Goal: Task Accomplishment & Management: Manage account settings

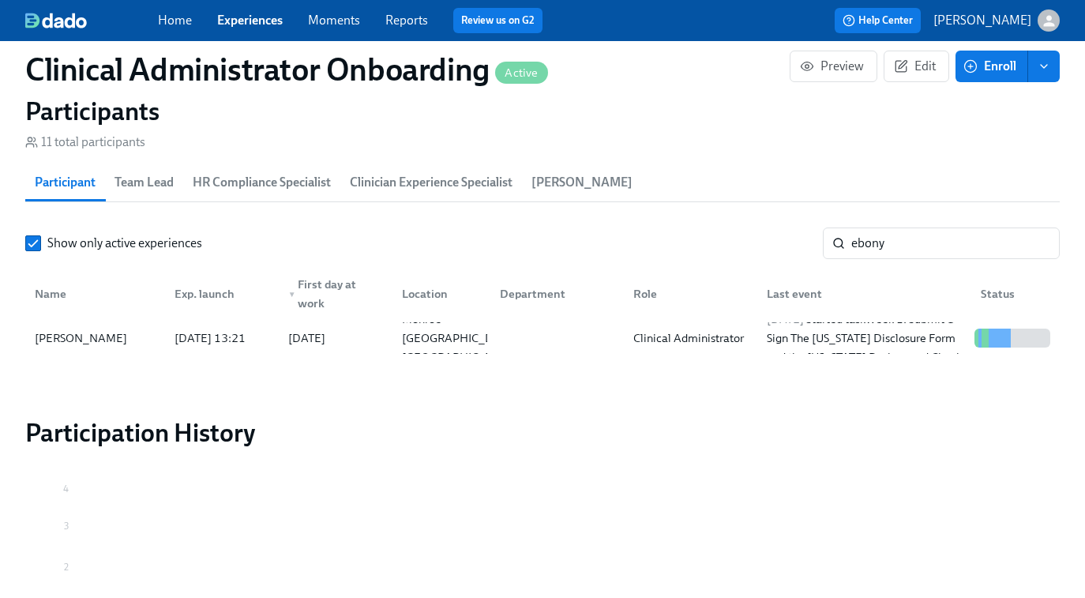
scroll to position [0, 8185]
click at [255, 14] on link "Experiences" at bounding box center [250, 20] width 66 height 15
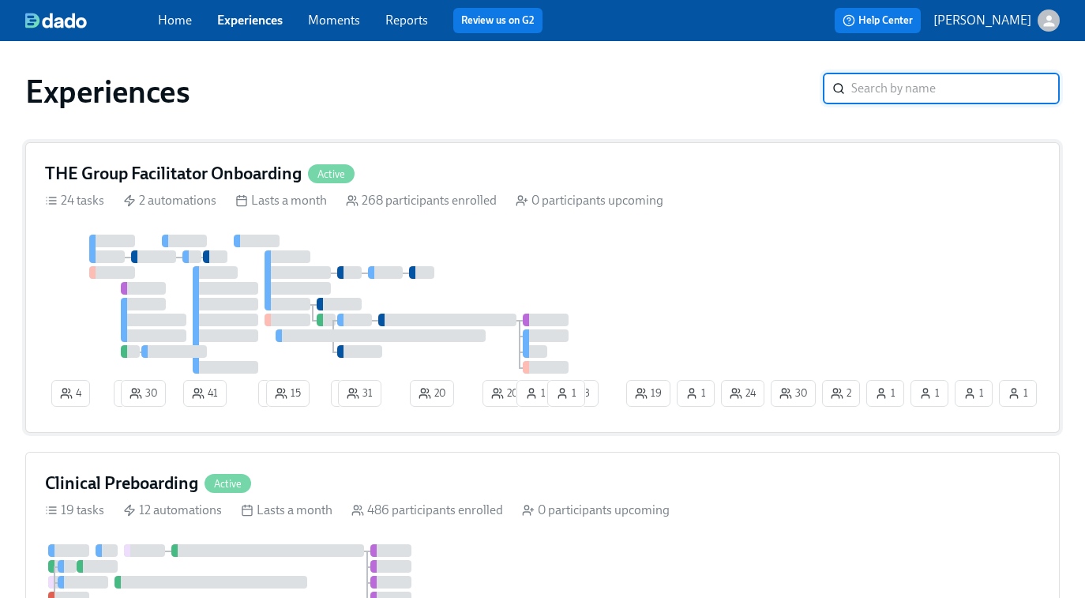
click at [651, 302] on div "4 3 30 41 2 15 2 31 20 20 1 2 30 1 1 1 24 19 1 1 18 1" at bounding box center [542, 324] width 995 height 178
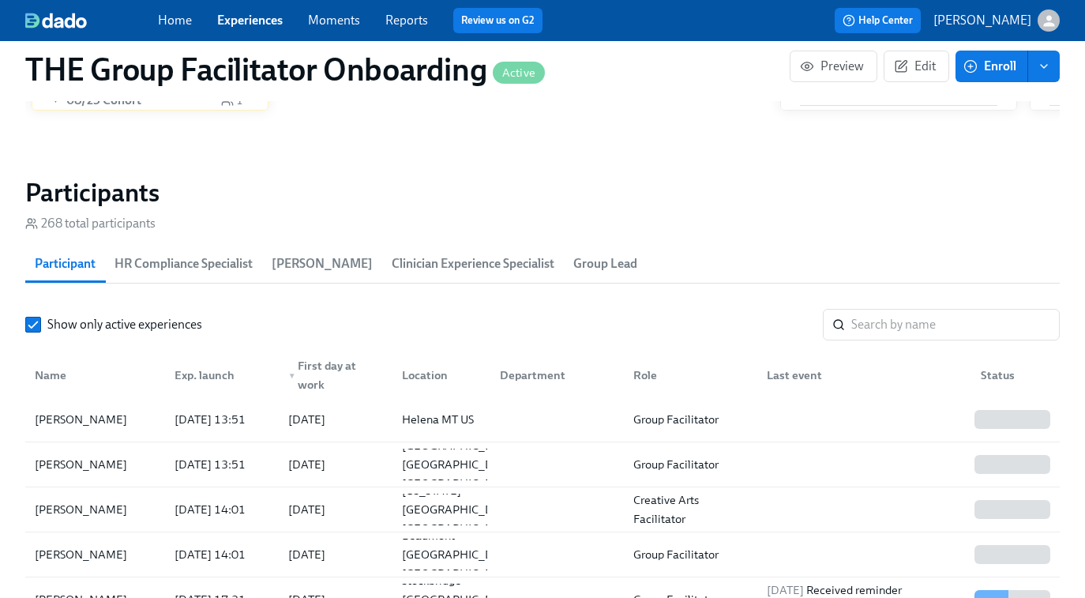
scroll to position [1333, 0]
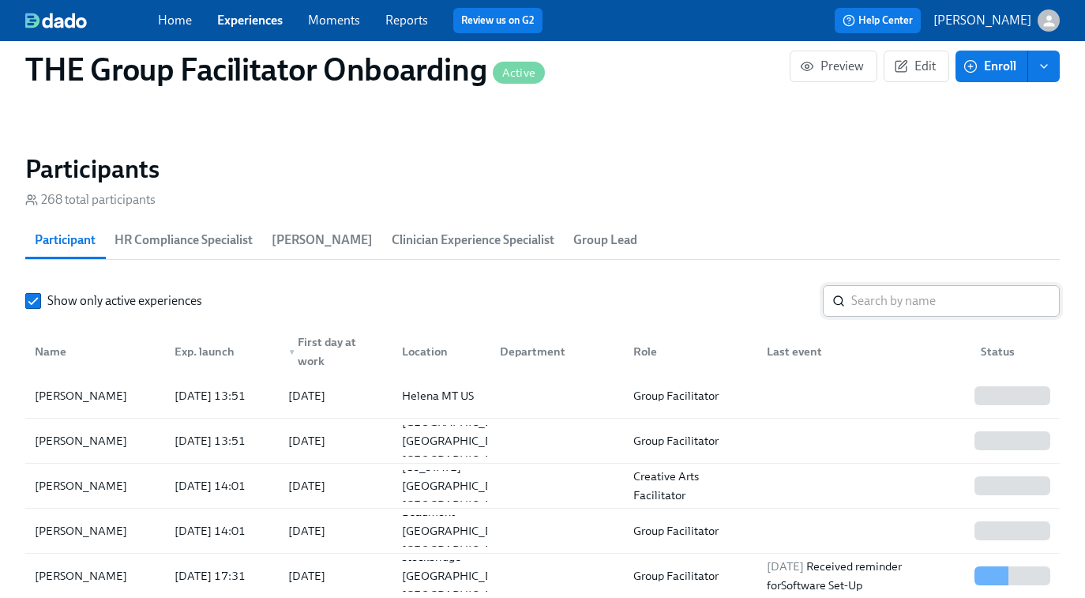
click at [869, 306] on input "search" at bounding box center [955, 301] width 208 height 32
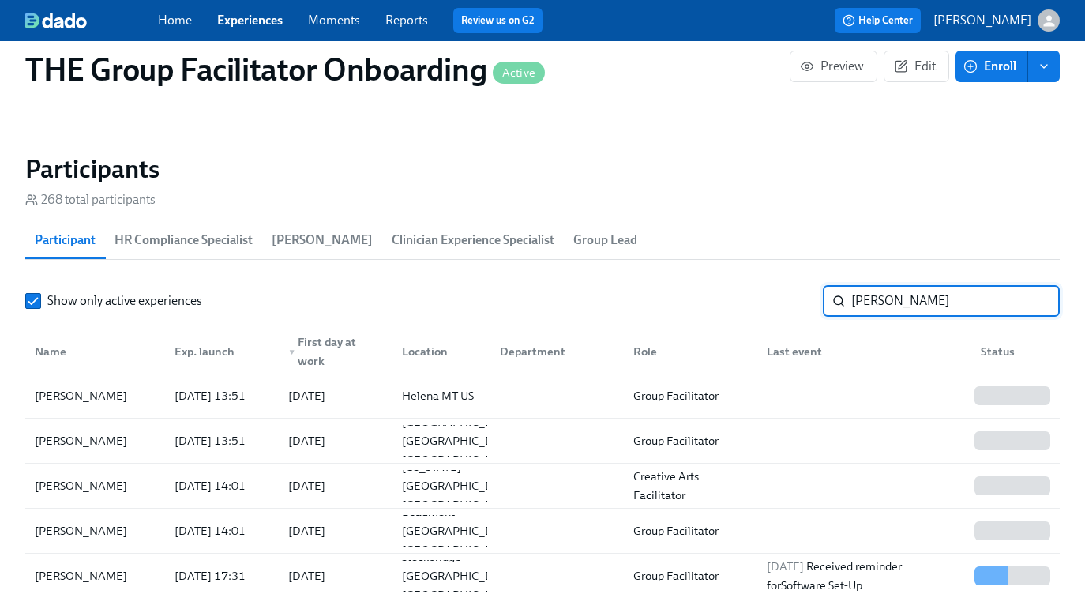
type input "[PERSON_NAME]"
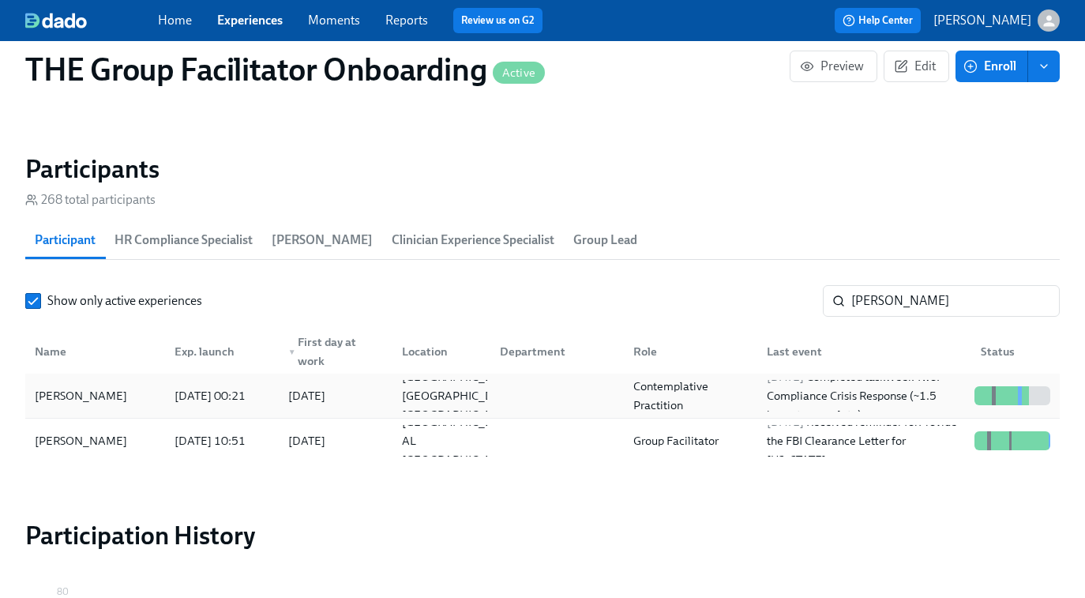
click at [631, 397] on div "Contemplative Practition" at bounding box center [690, 396] width 127 height 38
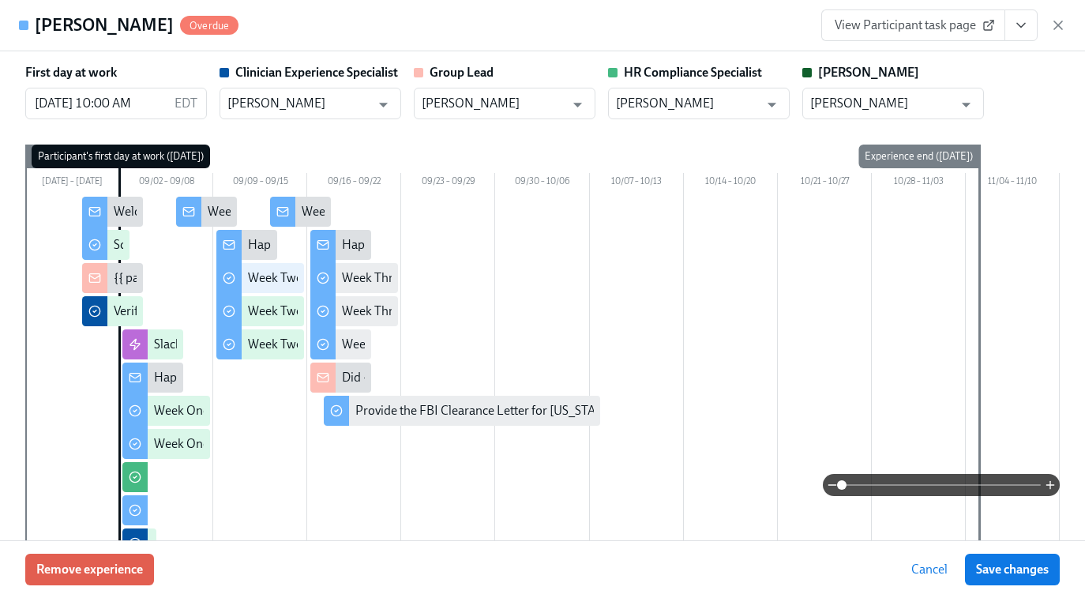
click at [917, 29] on span "View Participant task page" at bounding box center [913, 25] width 157 height 16
click at [1055, 27] on icon "button" at bounding box center [1058, 25] width 16 height 16
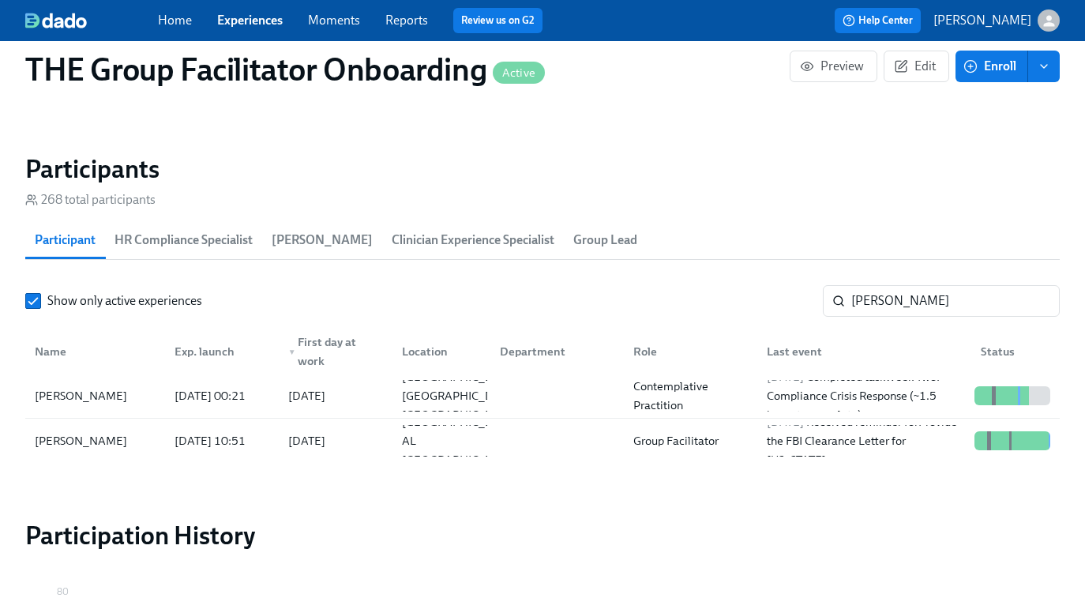
click at [244, 24] on link "Experiences" at bounding box center [250, 20] width 66 height 15
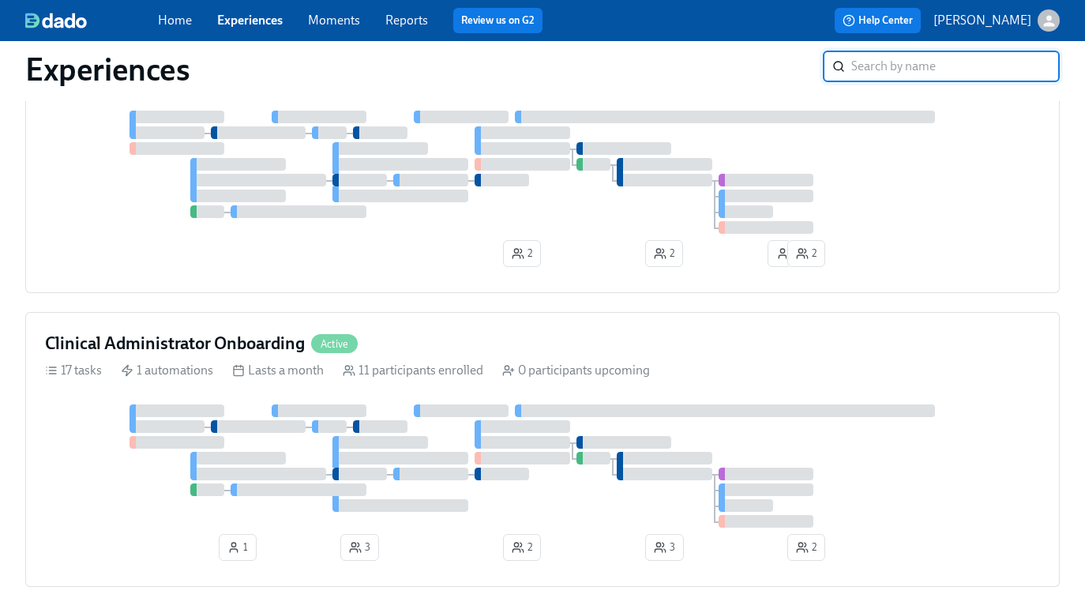
scroll to position [835, 0]
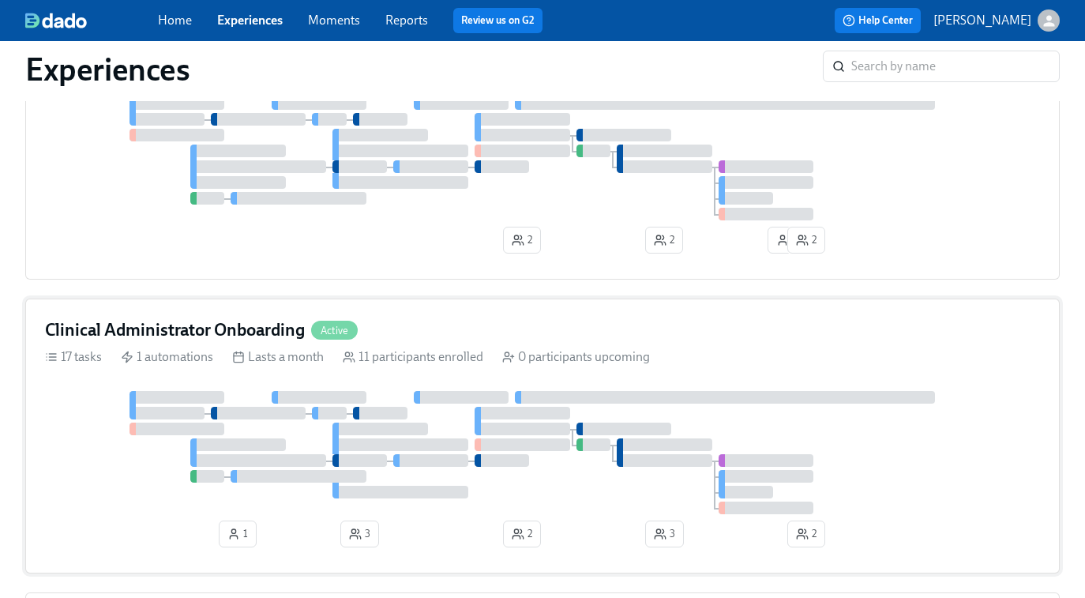
click at [524, 393] on div "Clinical Administrator Onboarding Active 17 tasks 1 automations Lasts a month 1…" at bounding box center [542, 435] width 1034 height 275
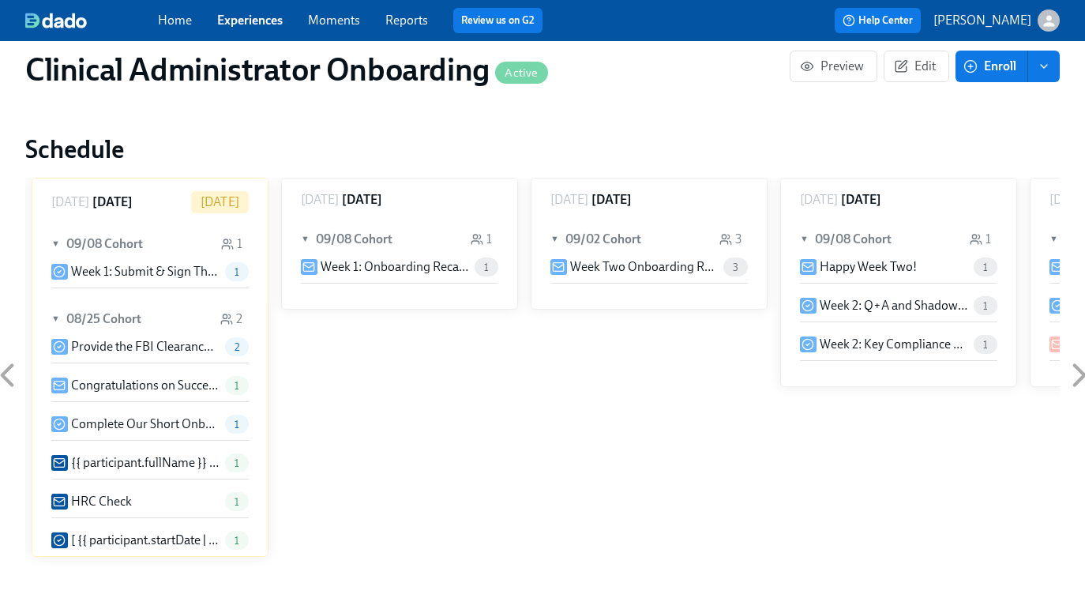
scroll to position [1176, 0]
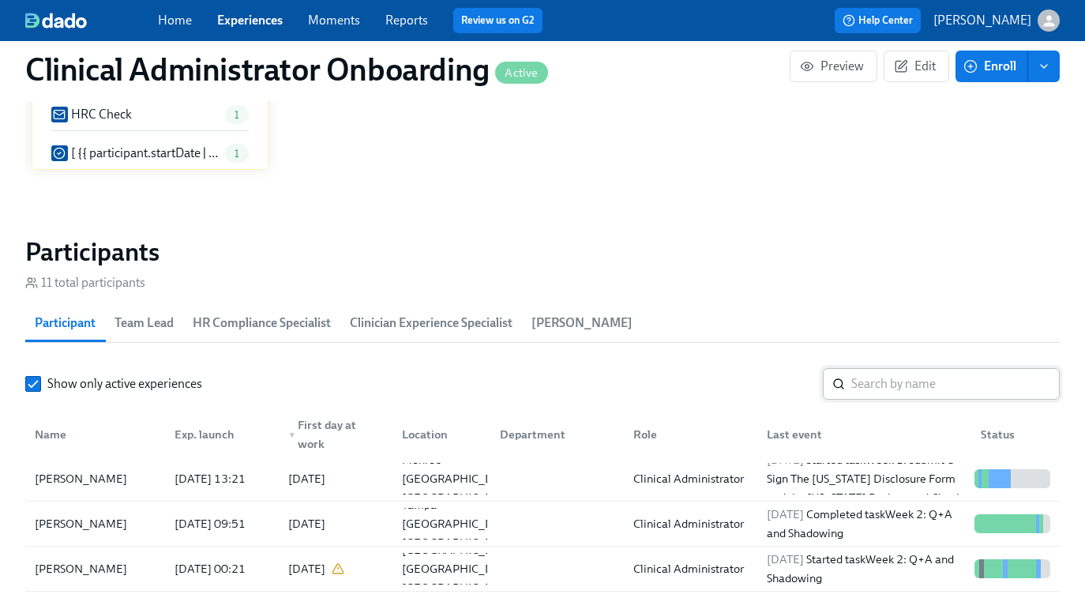
click at [913, 394] on input "search" at bounding box center [955, 384] width 208 height 32
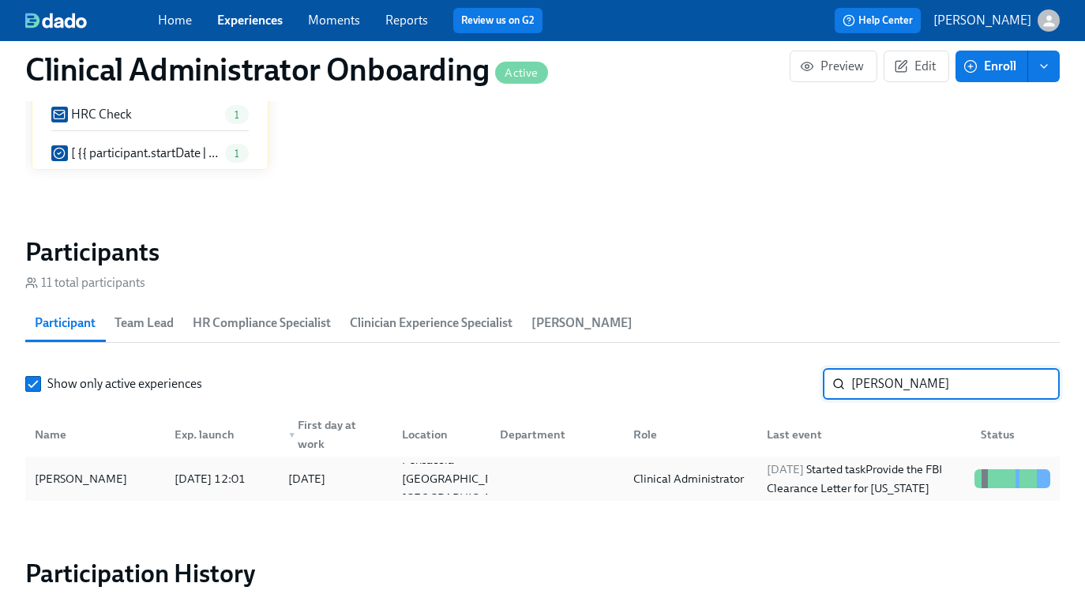
type input "[PERSON_NAME]"
click at [677, 469] on div "Clinical Administrator" at bounding box center [688, 478] width 123 height 19
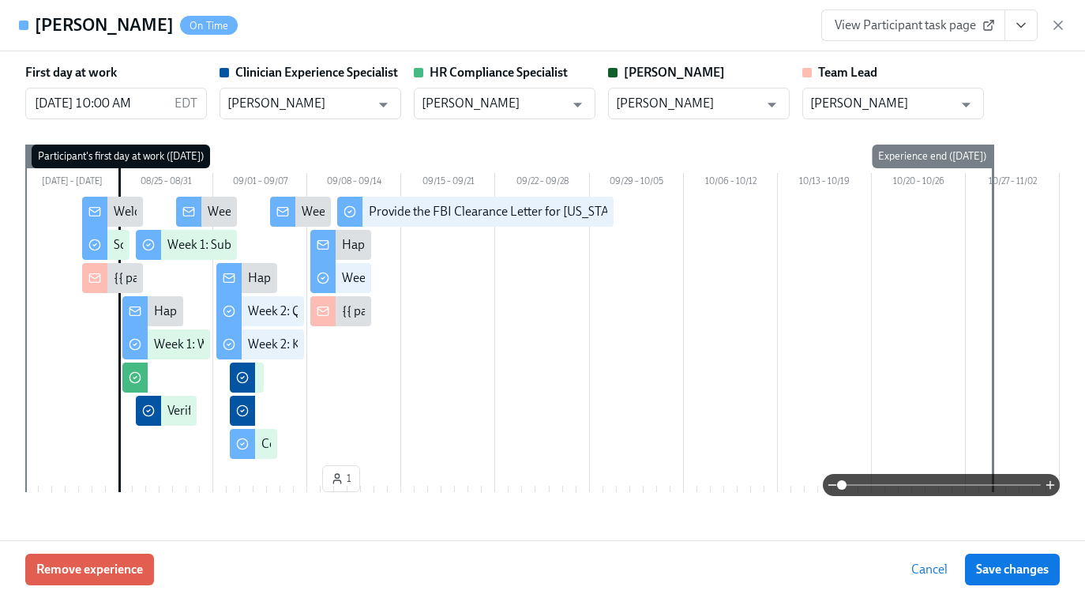
click at [898, 20] on span "View Participant task page" at bounding box center [913, 25] width 157 height 16
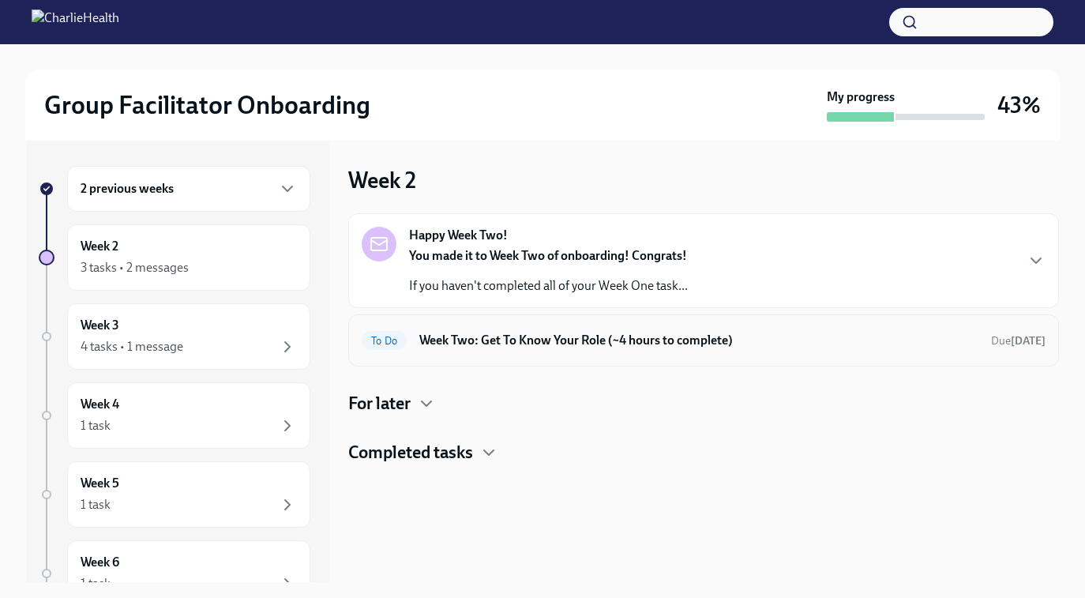
click at [433, 344] on h6 "Week Two: Get To Know Your Role (~4 hours to complete)" at bounding box center [698, 340] width 559 height 17
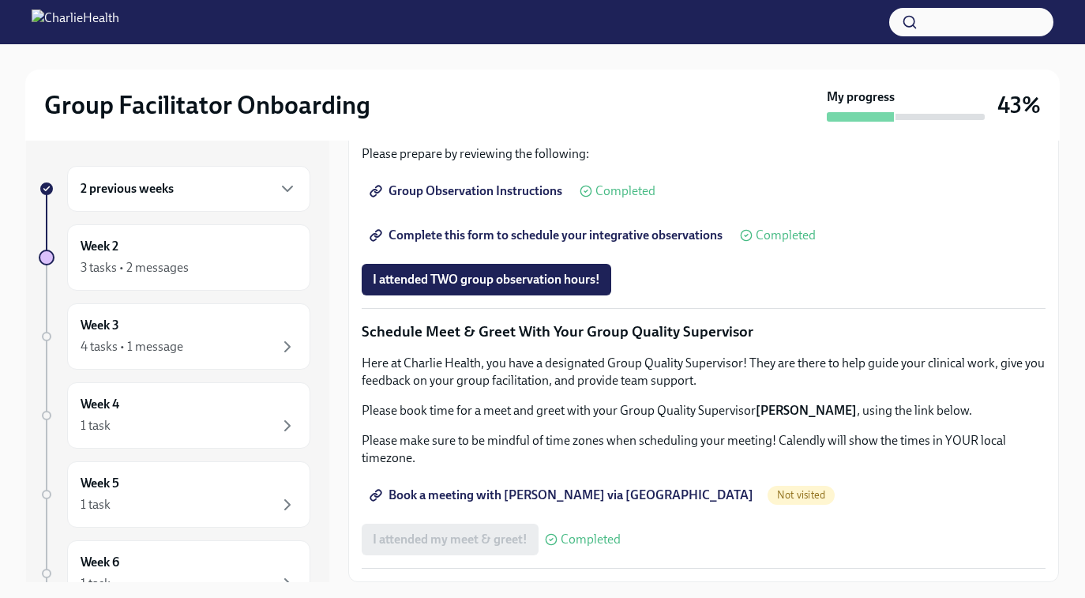
scroll to position [1459, 0]
click at [489, 497] on span "Book a meeting with Daniel via Calendly" at bounding box center [563, 495] width 381 height 16
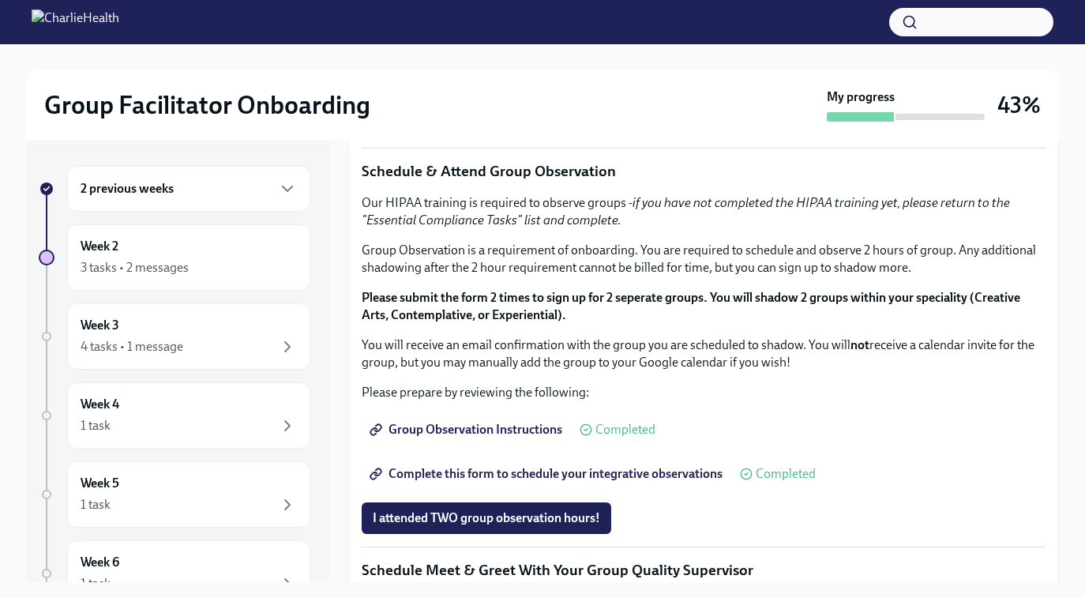
scroll to position [0, 0]
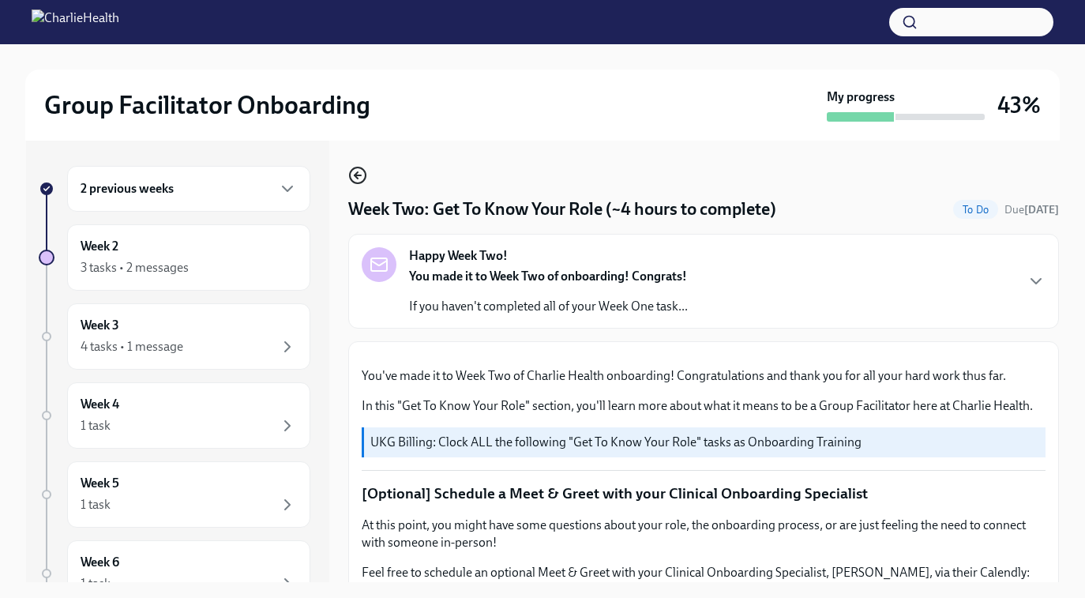
click at [358, 170] on icon "button" at bounding box center [357, 175] width 19 height 19
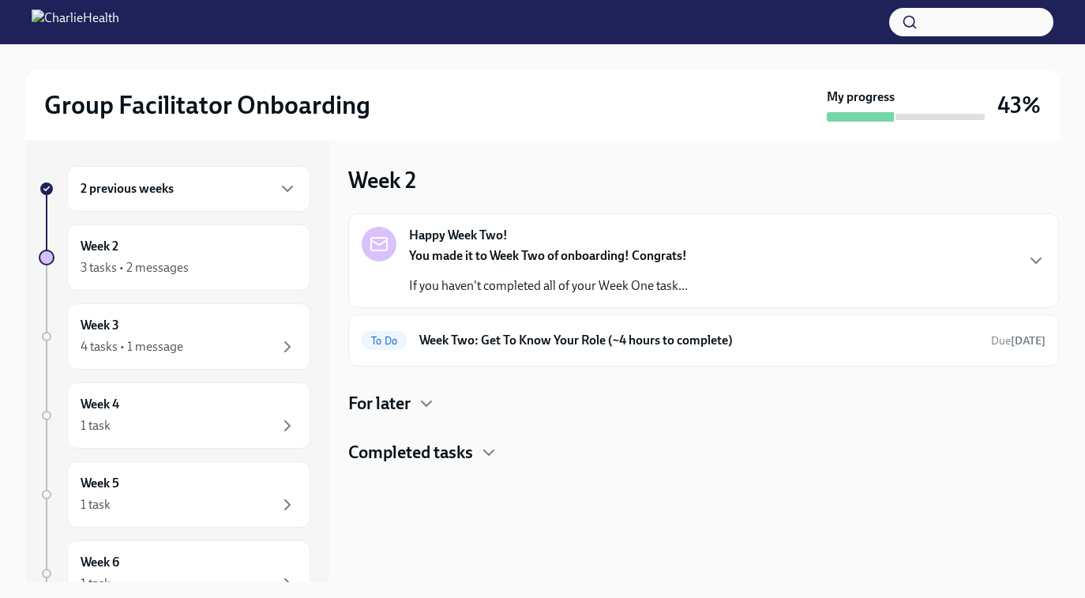
click at [387, 403] on h4 "For later" at bounding box center [379, 404] width 62 height 24
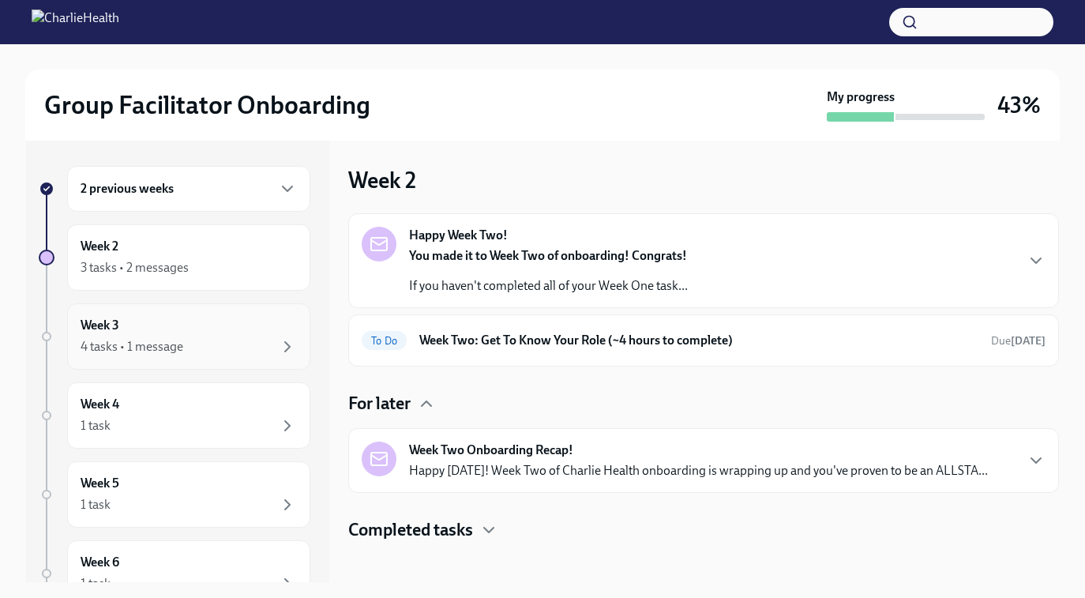
click at [148, 328] on div "Week 3 4 tasks • 1 message" at bounding box center [189, 336] width 216 height 39
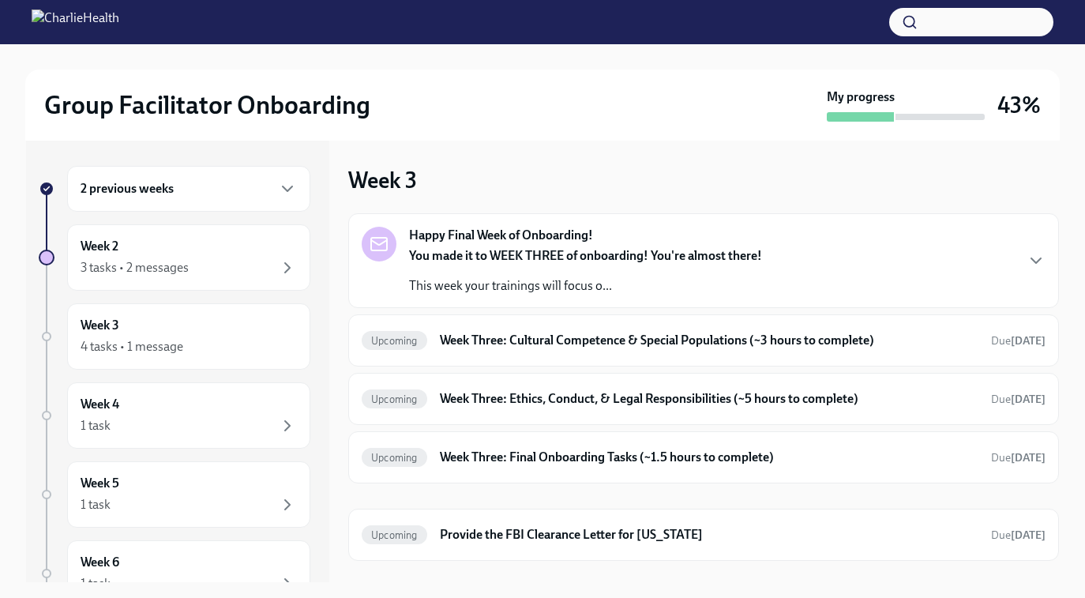
click at [509, 128] on div "Group Facilitator Onboarding My progress 43%" at bounding box center [542, 104] width 1034 height 71
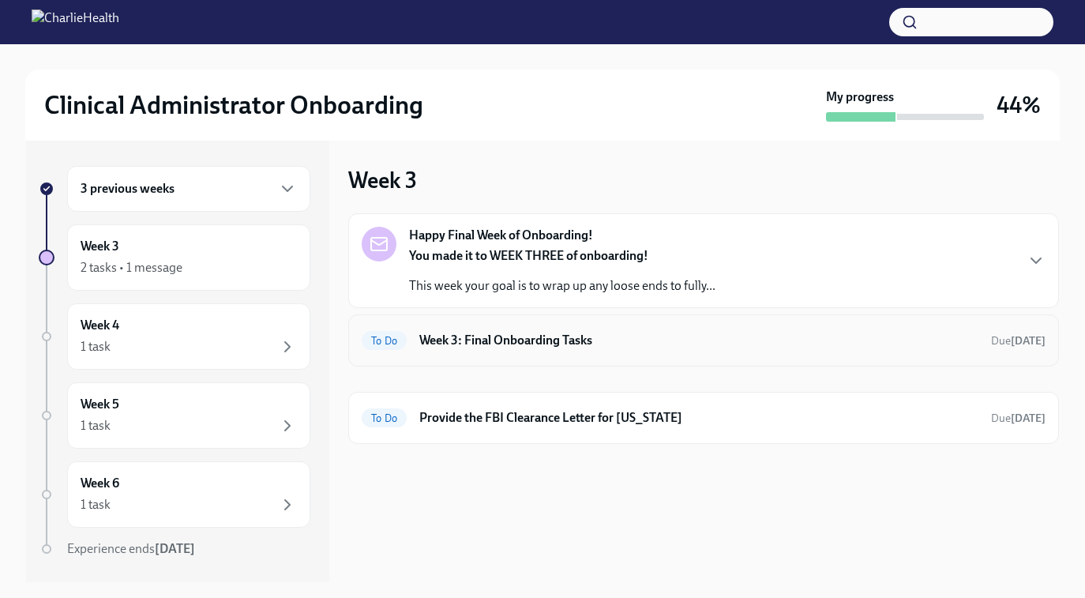
click at [587, 348] on h6 "Week 3: Final Onboarding Tasks" at bounding box center [698, 340] width 559 height 17
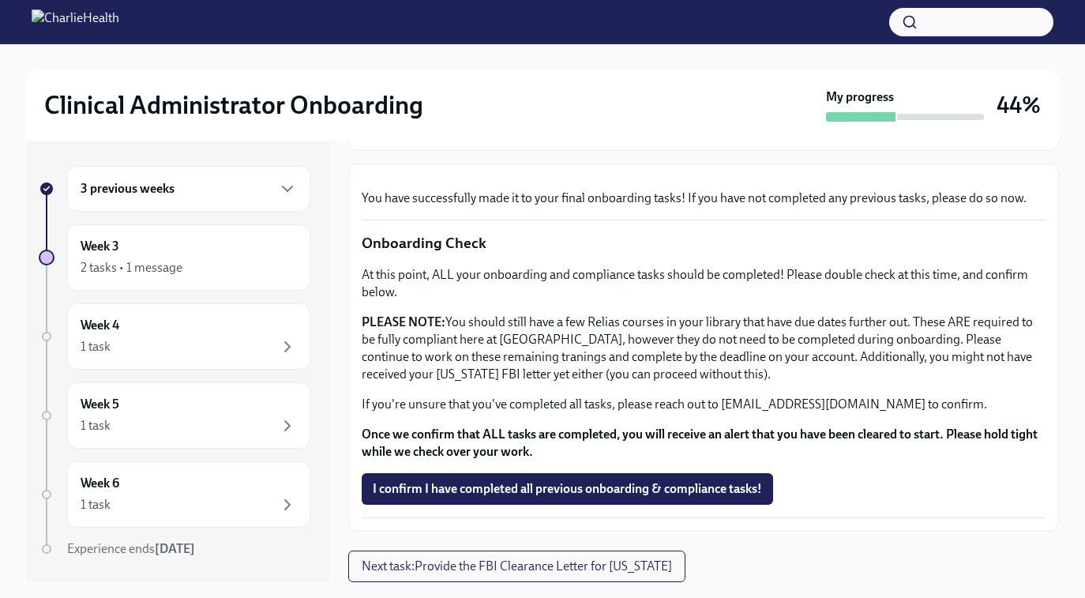
scroll to position [520, 0]
click at [524, 484] on span "I confirm I have completed all previous onboarding & compliance tasks!" at bounding box center [567, 489] width 389 height 16
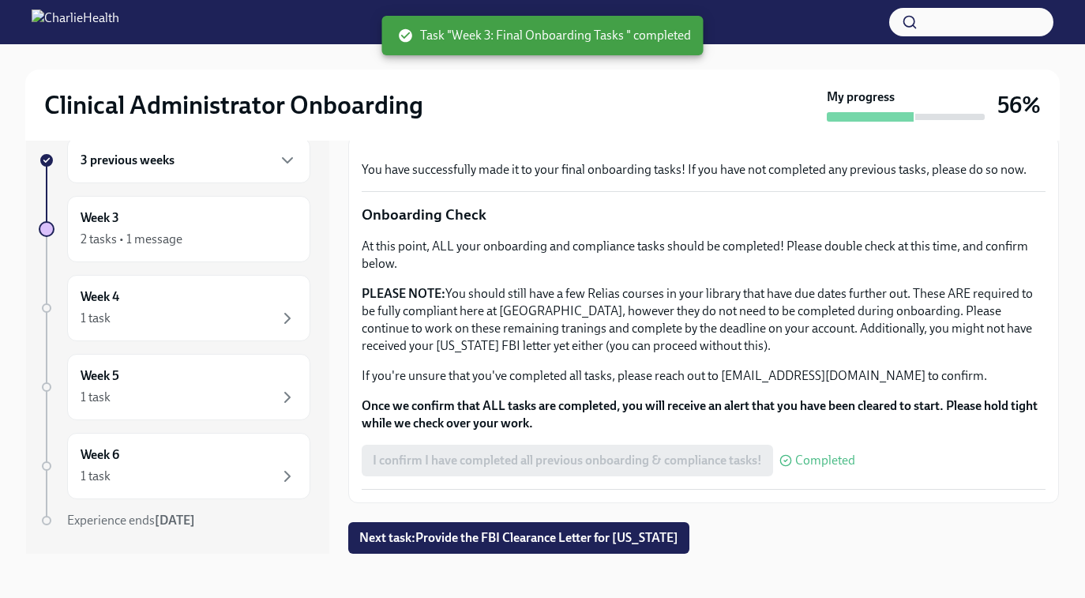
scroll to position [0, 0]
